Goal: Task Accomplishment & Management: Use online tool/utility

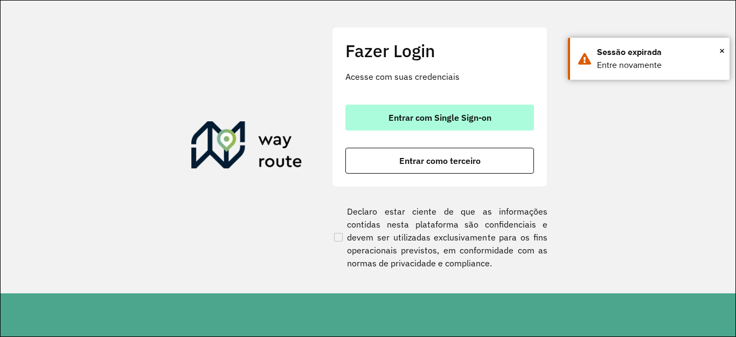
click at [465, 118] on span "Entrar com Single Sign-on" at bounding box center [439, 117] width 103 height 9
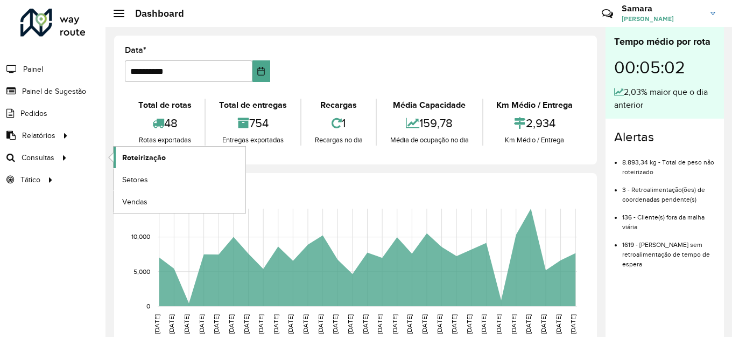
click at [139, 160] on span "Roteirização" at bounding box center [144, 157] width 44 height 11
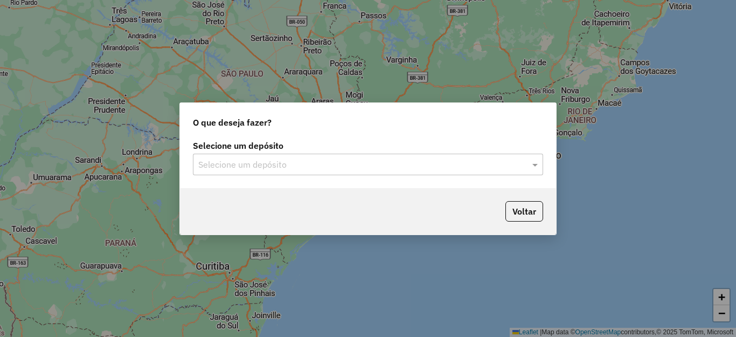
click at [306, 170] on input "text" at bounding box center [357, 164] width 318 height 13
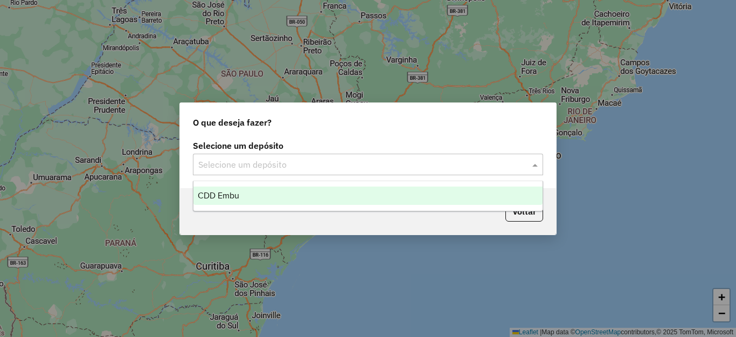
click at [229, 200] on div "CDD Embu" at bounding box center [367, 195] width 349 height 18
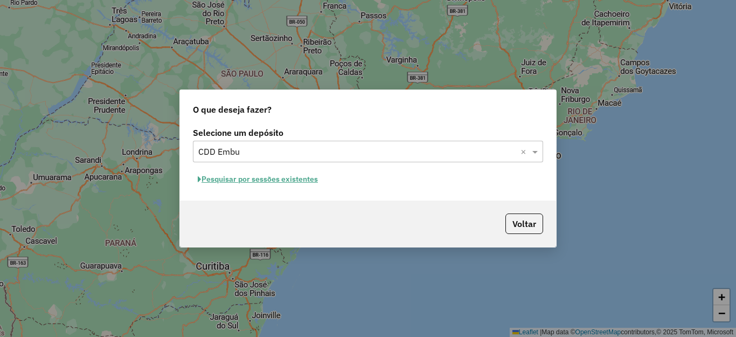
click at [234, 180] on button "Pesquisar por sessões existentes" at bounding box center [258, 179] width 130 height 17
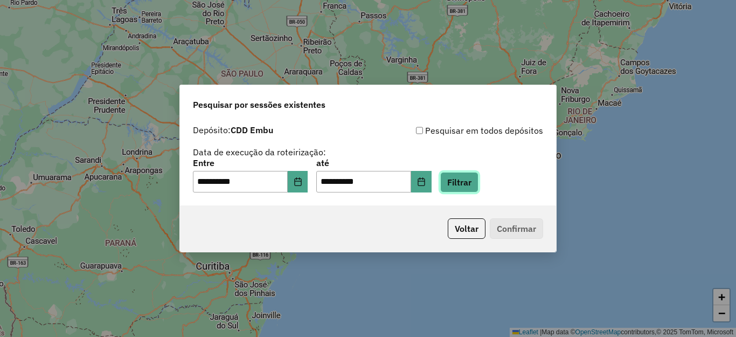
click at [478, 182] on button "Filtrar" at bounding box center [459, 182] width 38 height 20
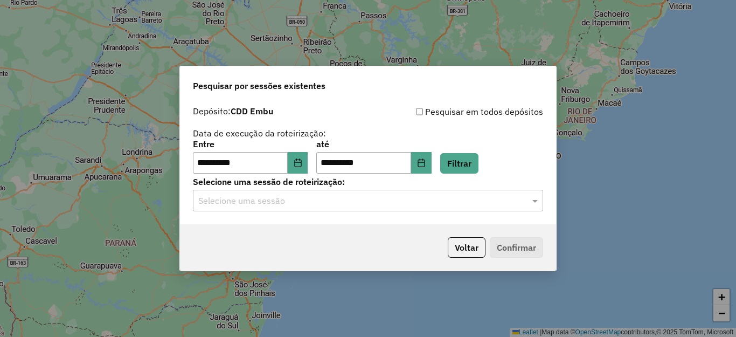
click at [307, 200] on input "text" at bounding box center [357, 200] width 318 height 13
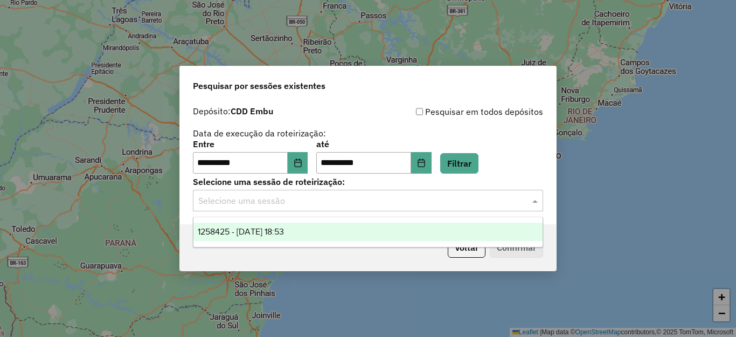
click at [282, 233] on span "1258425 - 03/09/2025 18:53" at bounding box center [241, 231] width 86 height 9
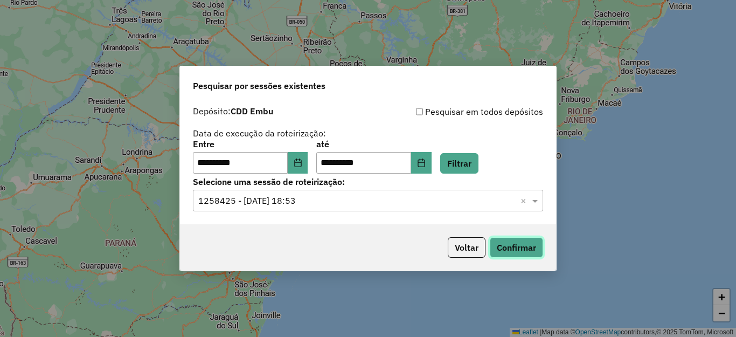
click at [507, 241] on button "Confirmar" at bounding box center [515, 247] width 53 height 20
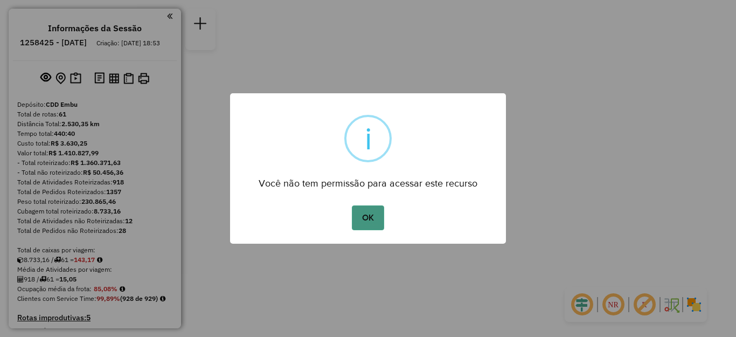
click at [362, 212] on button "OK" at bounding box center [368, 217] width 32 height 25
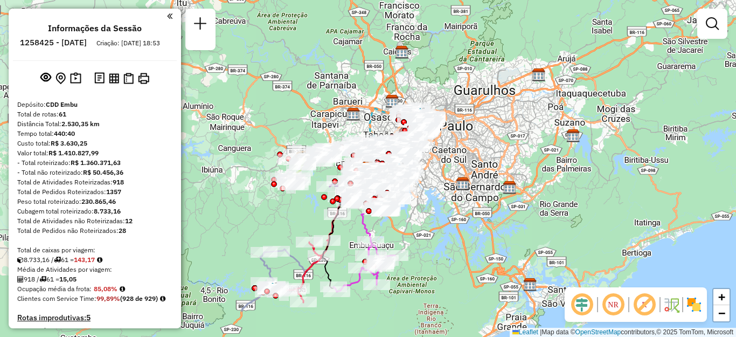
click at [689, 302] on img at bounding box center [693, 304] width 17 height 17
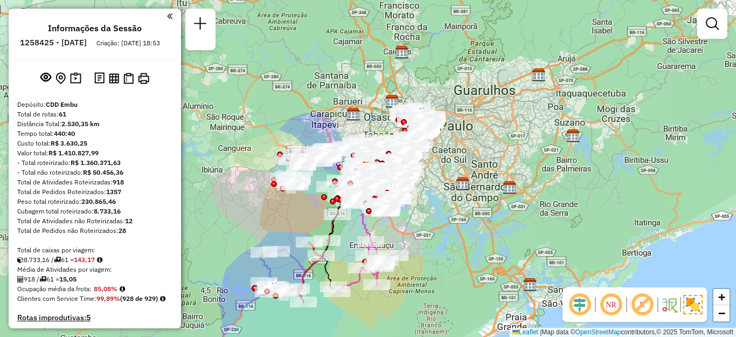
click at [638, 303] on em at bounding box center [642, 304] width 26 height 26
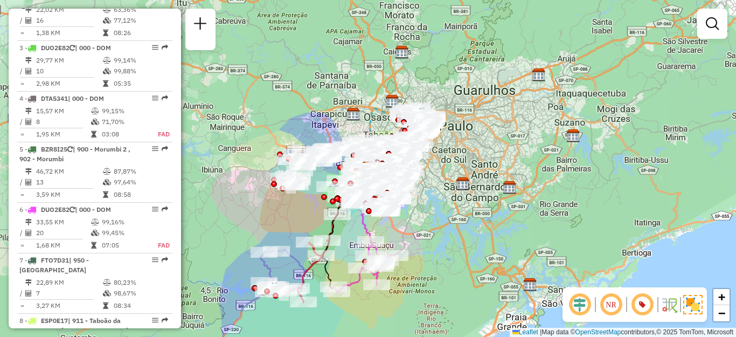
scroll to position [1145, 0]
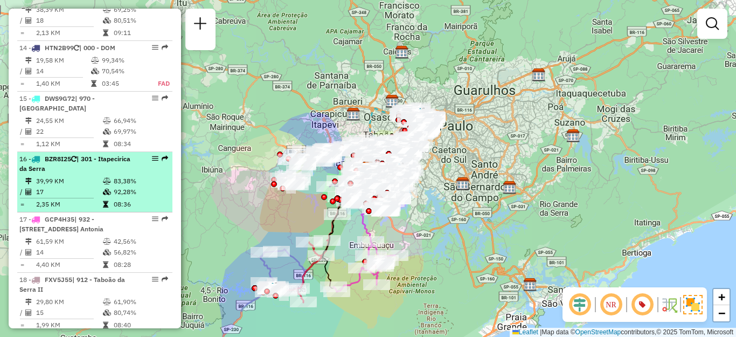
click at [62, 185] on td "39,99 KM" at bounding box center [69, 181] width 67 height 11
select select "**********"
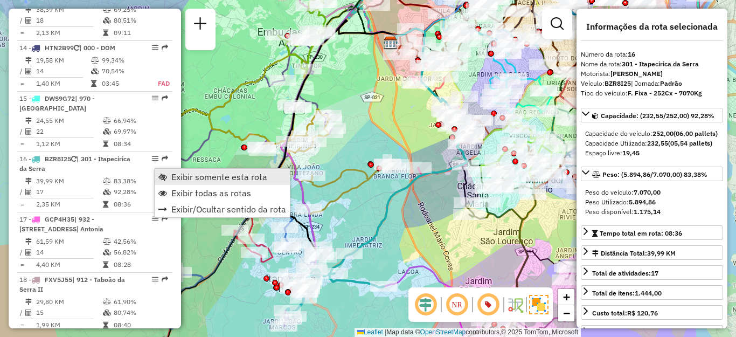
click at [196, 170] on link "Exibir somente esta rota" at bounding box center [222, 177] width 135 height 16
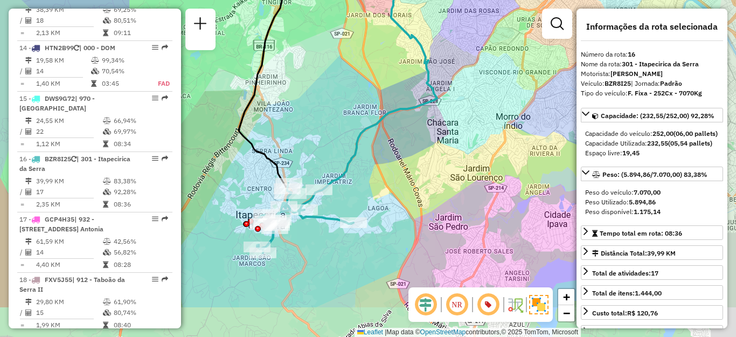
drag, startPoint x: 358, startPoint y: 197, endPoint x: 327, endPoint y: 132, distance: 71.1
click at [328, 132] on div "Janela de atendimento Grade de atendimento Capacidade Transportadoras Veículos …" at bounding box center [368, 168] width 736 height 337
